Goal: Complete application form: Complete application form

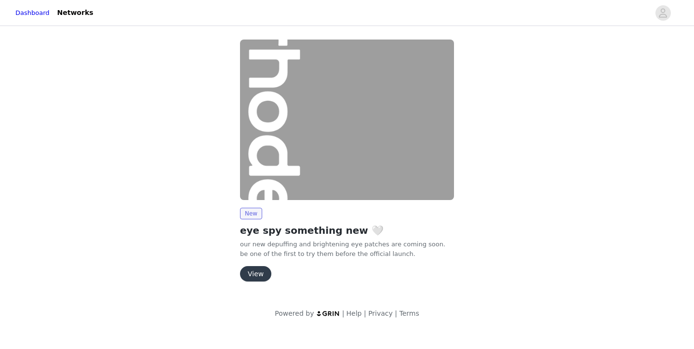
click at [255, 272] on button "View" at bounding box center [255, 273] width 31 height 15
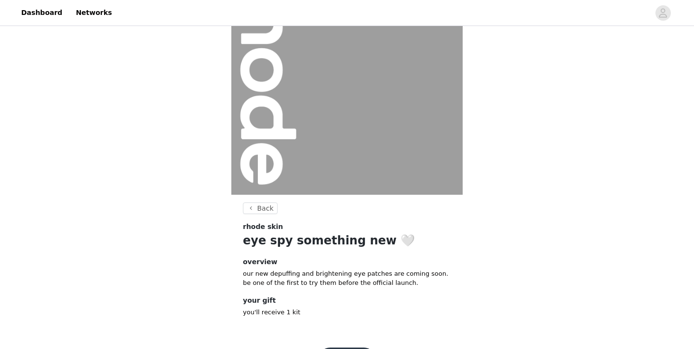
scroll to position [98, 0]
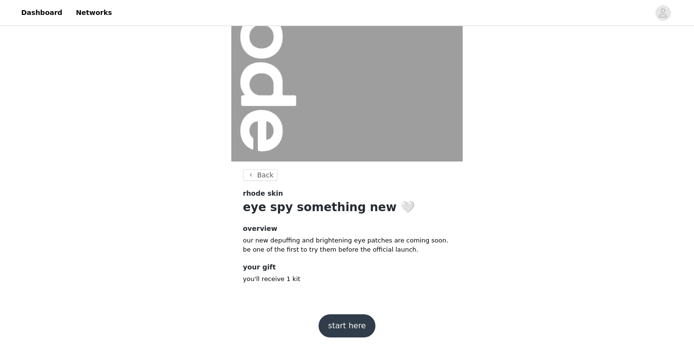
click at [356, 326] on button "start here" at bounding box center [346, 325] width 57 height 23
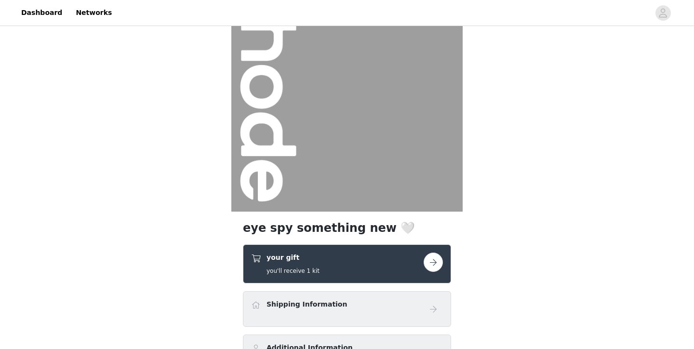
scroll to position [98, 0]
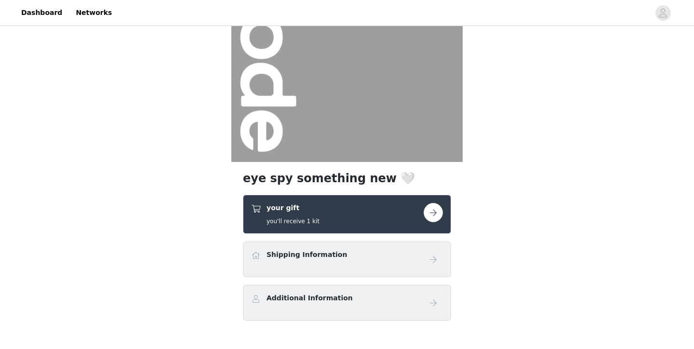
click at [435, 210] on button "button" at bounding box center [432, 212] width 19 height 19
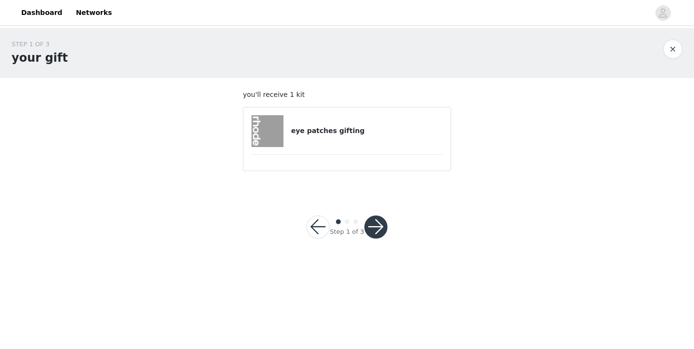
click at [379, 228] on button "button" at bounding box center [375, 226] width 23 height 23
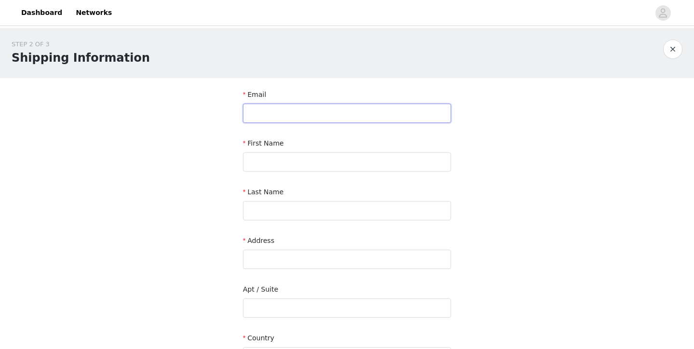
click at [274, 118] on input "text" at bounding box center [347, 113] width 208 height 19
type input "[EMAIL_ADDRESS][DOMAIN_NAME]"
click at [257, 161] on input "text" at bounding box center [347, 161] width 208 height 19
type input "[PERSON_NAME]"
click at [259, 214] on input "text" at bounding box center [347, 210] width 208 height 19
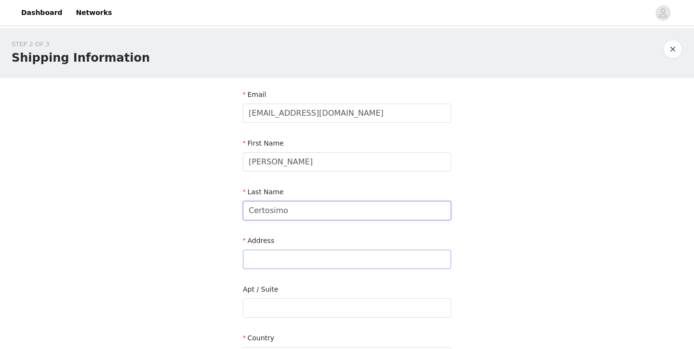
type input "Certosimo"
click at [269, 257] on input "text" at bounding box center [347, 259] width 208 height 19
type input "[STREET_ADDRESS]"
type input "[GEOGRAPHIC_DATA]"
type input "L7E 0M8"
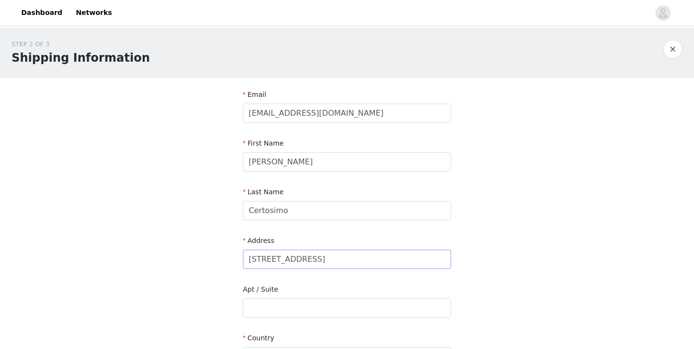
type input "9058669125"
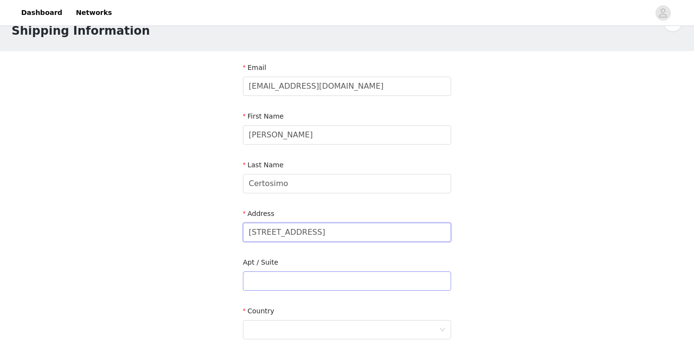
scroll to position [69, 0]
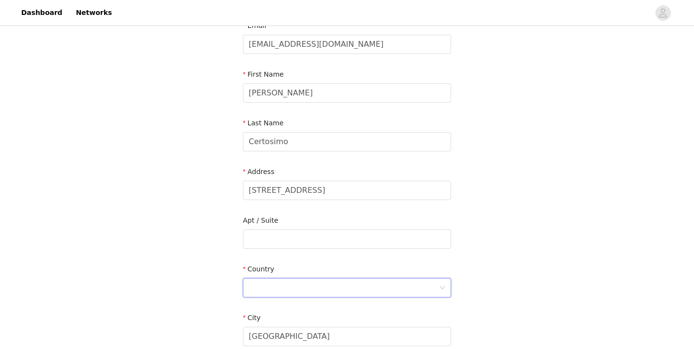
click at [284, 287] on div at bounding box center [344, 287] width 190 height 18
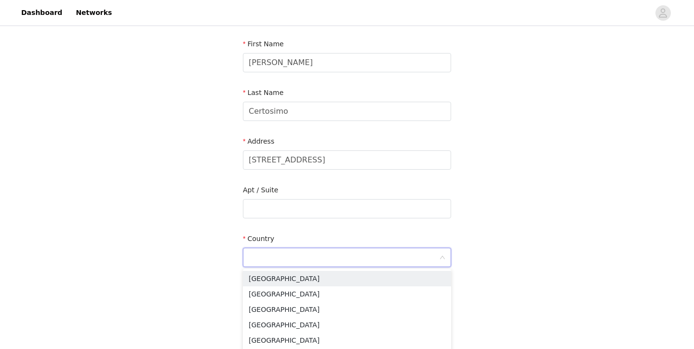
scroll to position [101, 0]
click at [285, 292] on li "[GEOGRAPHIC_DATA]" at bounding box center [347, 292] width 208 height 15
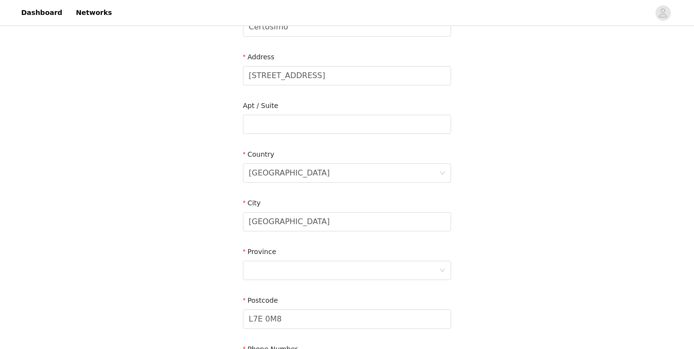
scroll to position [183, 0]
click at [287, 271] on div at bounding box center [344, 271] width 190 height 18
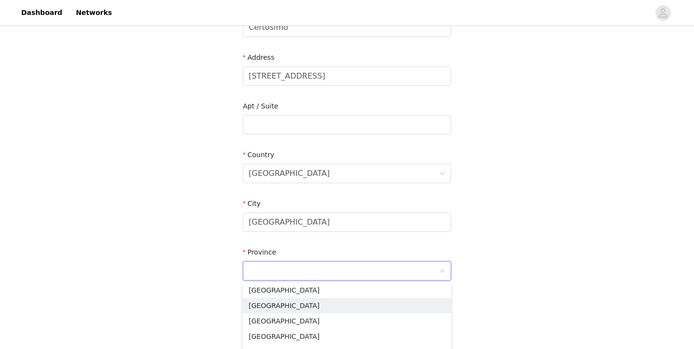
scroll to position [84, 0]
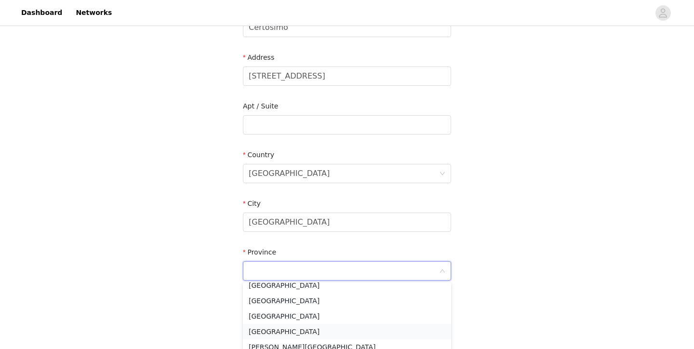
click at [274, 335] on li "[GEOGRAPHIC_DATA]" at bounding box center [347, 331] width 208 height 15
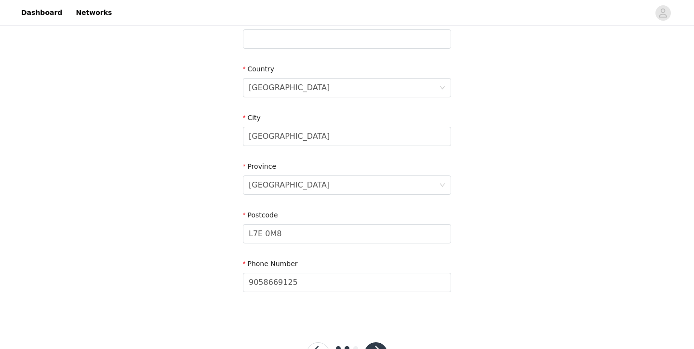
scroll to position [308, 0]
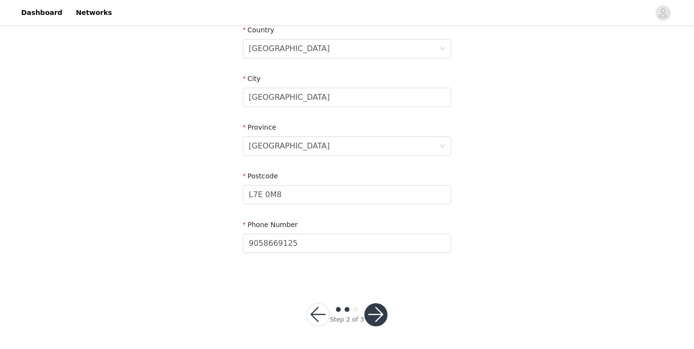
click at [374, 316] on button "button" at bounding box center [375, 314] width 23 height 23
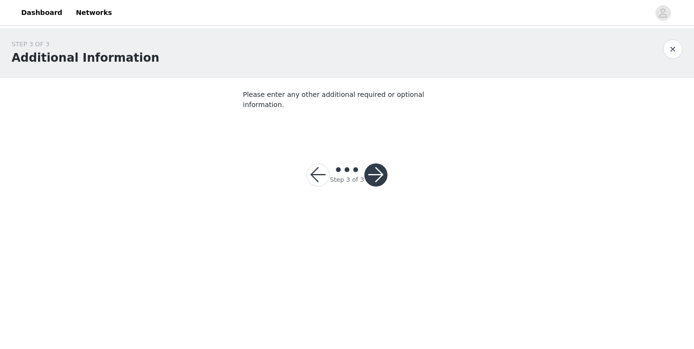
click at [372, 163] on button "button" at bounding box center [375, 174] width 23 height 23
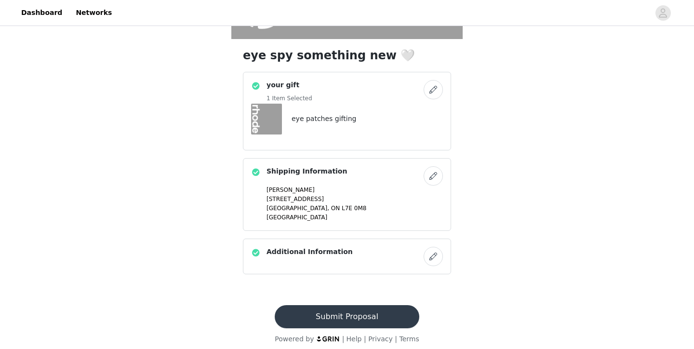
scroll to position [227, 0]
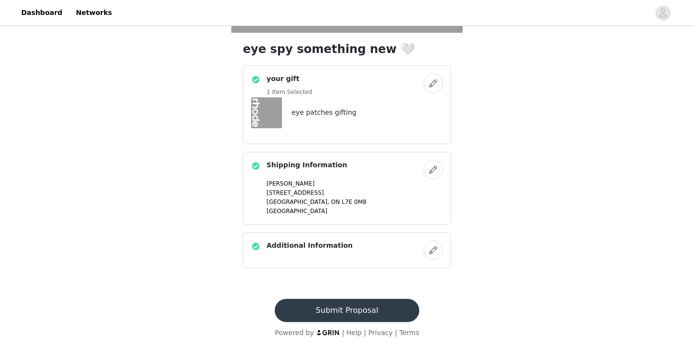
click at [364, 307] on button "Submit Proposal" at bounding box center [347, 310] width 144 height 23
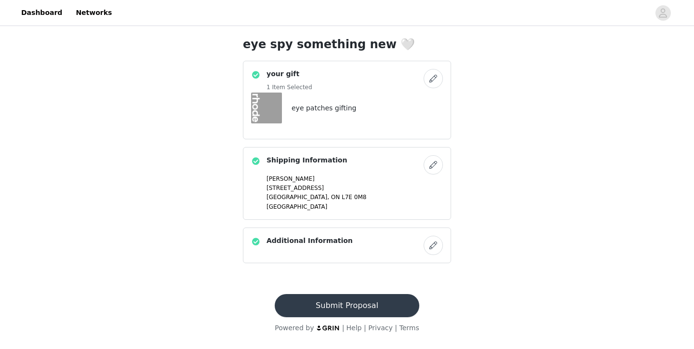
scroll to position [0, 0]
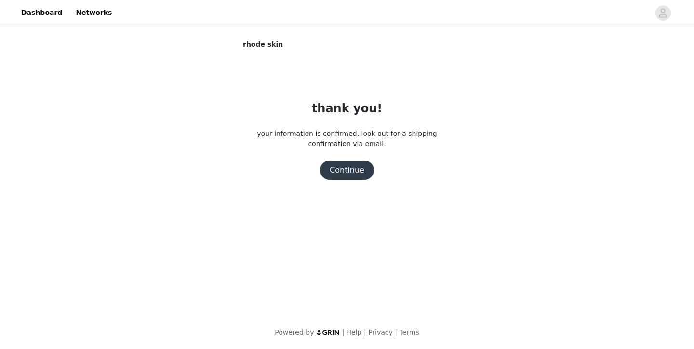
click at [346, 173] on button "Continue" at bounding box center [347, 169] width 54 height 19
